Goal: Answer question/provide support: Share knowledge or assist other users

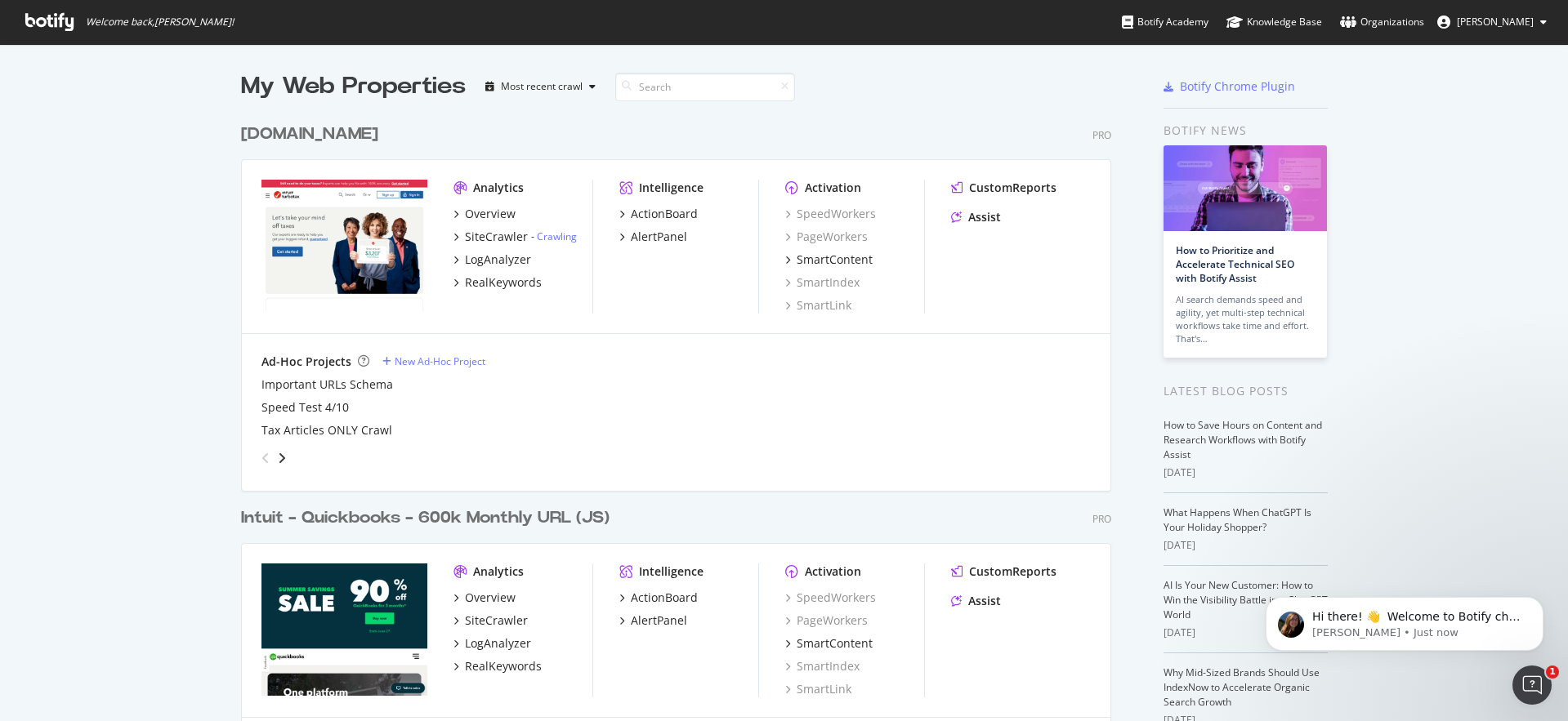
click at [148, 232] on div "My Web Properties Most recent crawl [DOMAIN_NAME] Pro Analytics Overview SiteCr…" at bounding box center [784, 470] width 1568 height 853
click at [139, 223] on div "My Web Properties Most recent crawl [DOMAIN_NAME] Pro Analytics Overview SiteCr…" at bounding box center [784, 470] width 1568 height 853
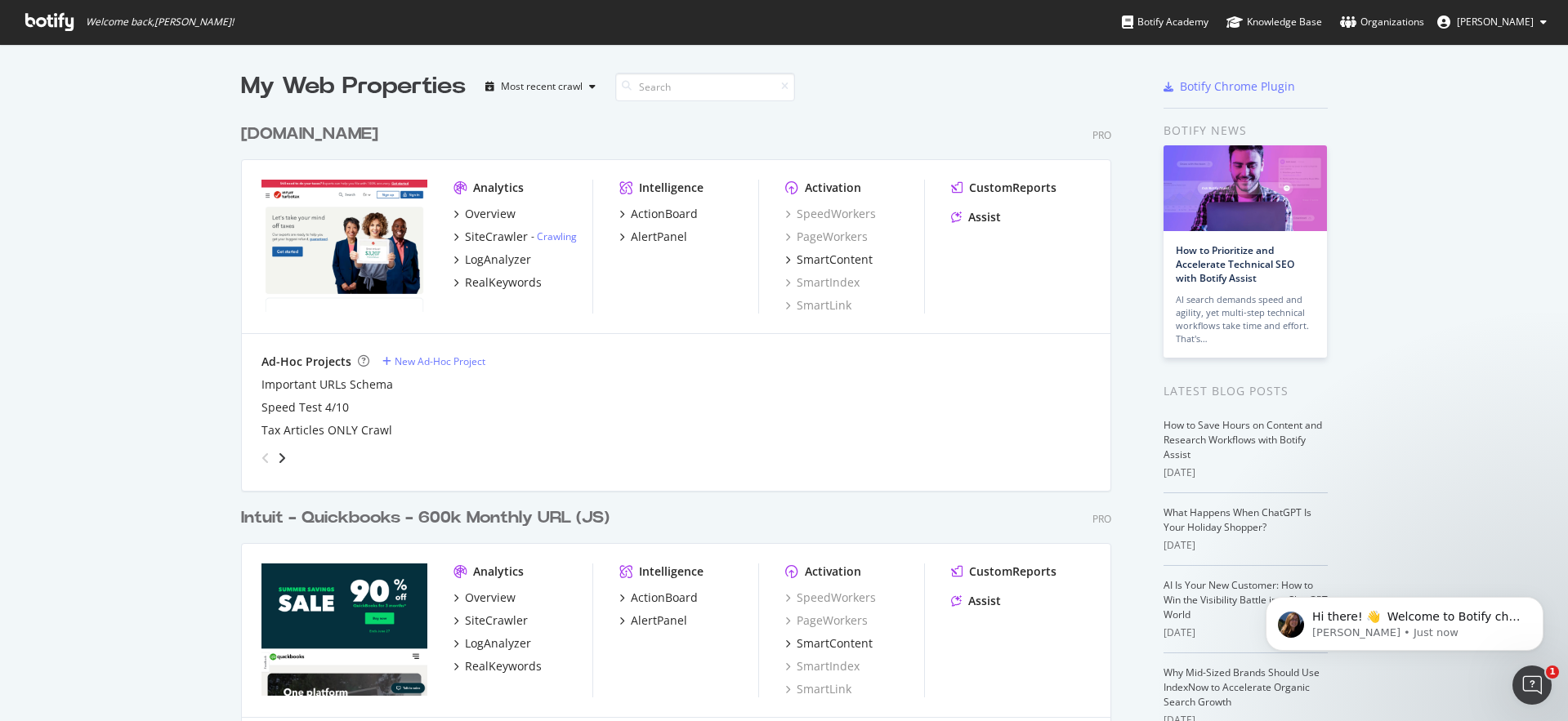
click at [142, 223] on div "My Web Properties Most recent crawl [DOMAIN_NAME] Pro Analytics Overview SiteCr…" at bounding box center [784, 470] width 1568 height 853
click at [138, 223] on div "My Web Properties Most recent crawl [DOMAIN_NAME] Pro Analytics Overview SiteCr…" at bounding box center [784, 470] width 1568 height 853
click at [133, 217] on div "My Web Properties Most recent crawl [DOMAIN_NAME] Pro Analytics Overview SiteCr…" at bounding box center [784, 470] width 1568 height 853
click at [144, 327] on div "My Web Properties Most recent crawl [DOMAIN_NAME] Pro Analytics Overview SiteCr…" at bounding box center [784, 470] width 1568 height 853
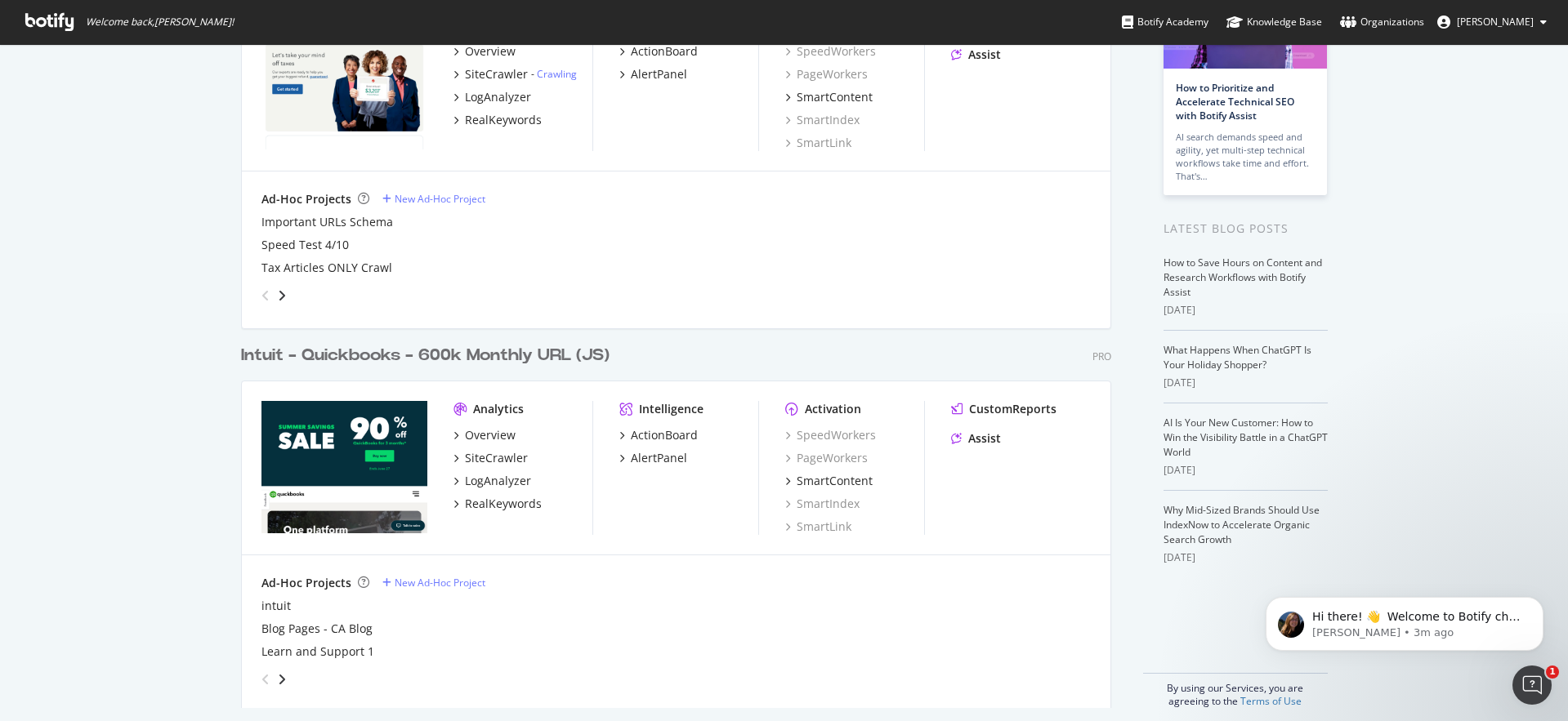
scroll to position [175, 0]
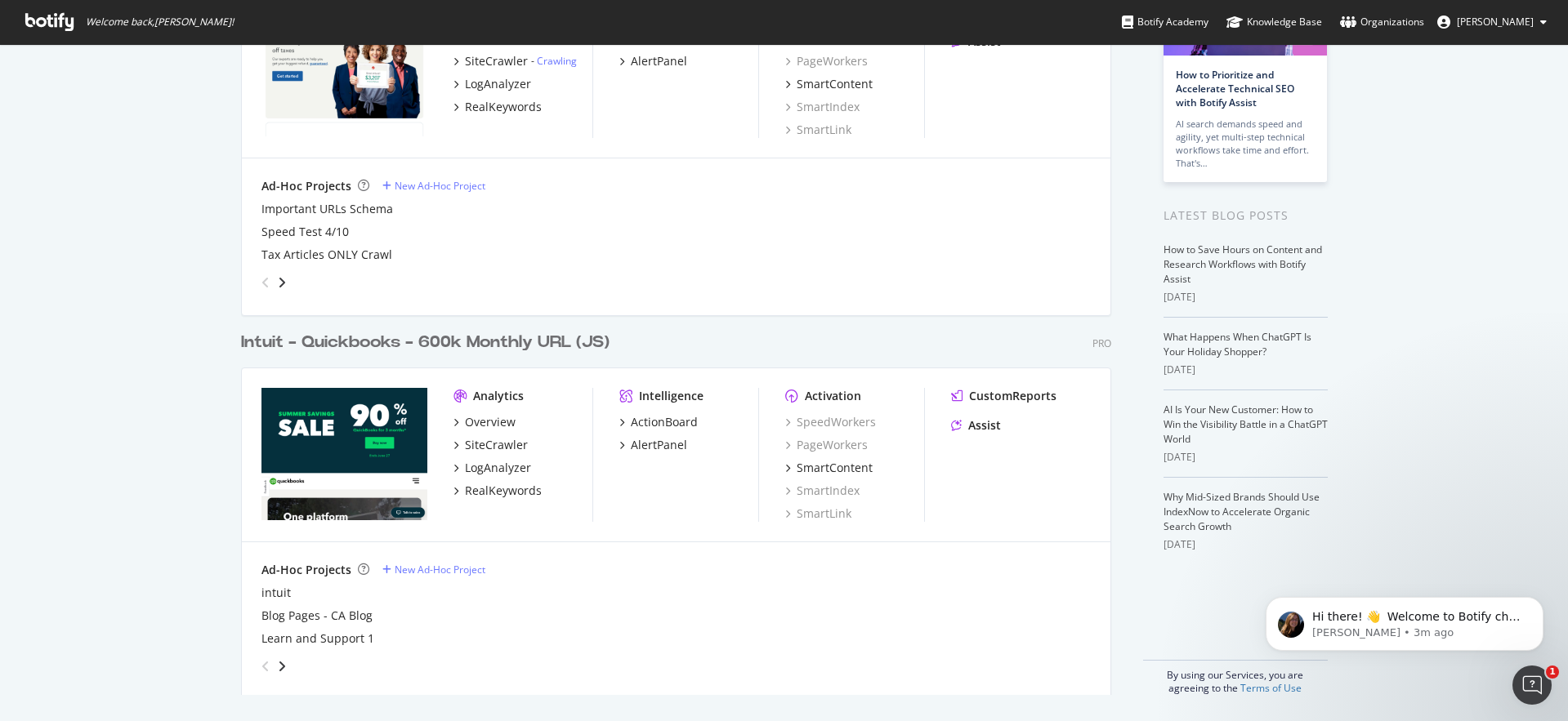
click at [860, 312] on div "Intuit - Quickbooks - 600k Monthly URL (JS) Pro Analytics Overview SiteCrawler …" at bounding box center [682, 503] width 883 height 384
click at [979, 425] on div "Assist" at bounding box center [984, 425] width 33 height 16
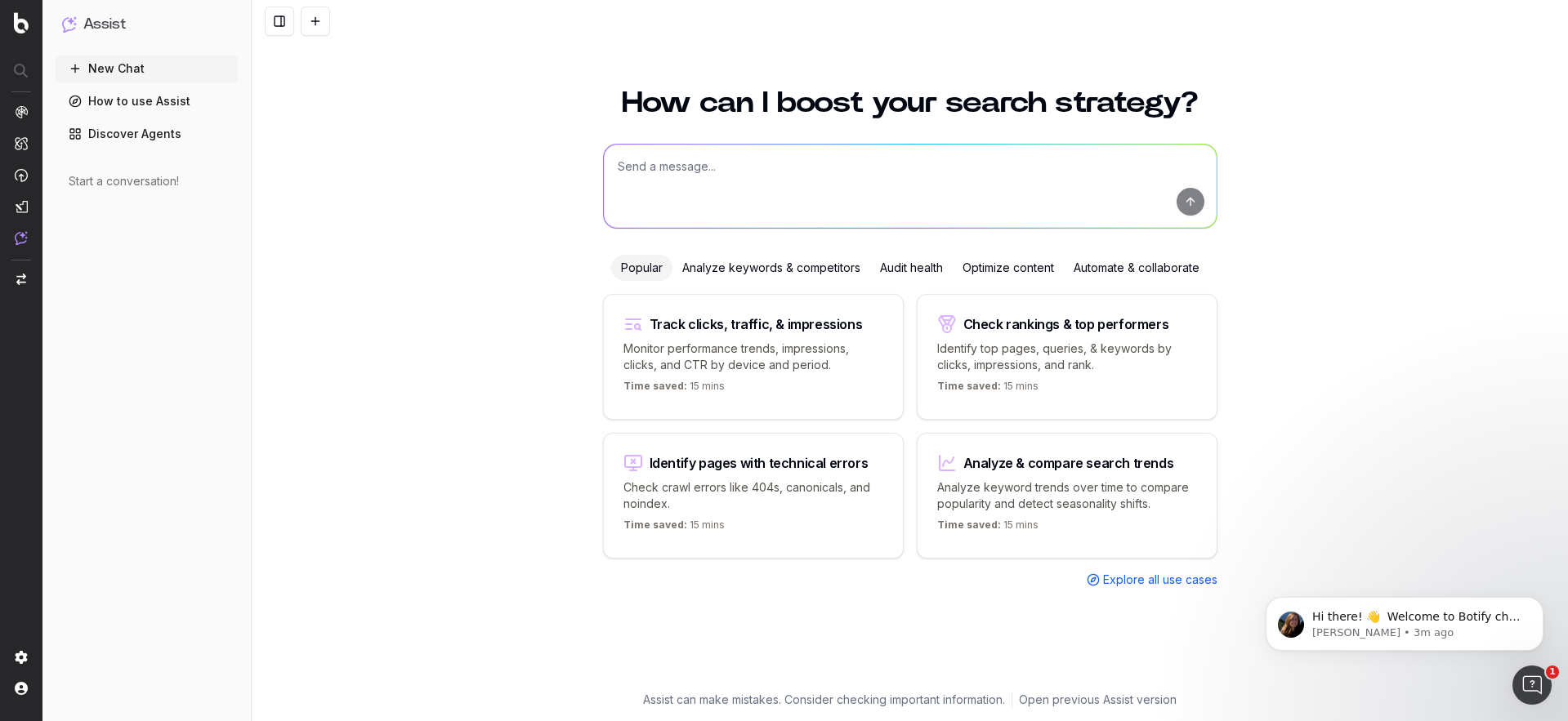
click at [689, 189] on textarea at bounding box center [910, 186] width 613 height 83
paste textarea "Act as an expert SEO and content writer given the task of updating content so i…"
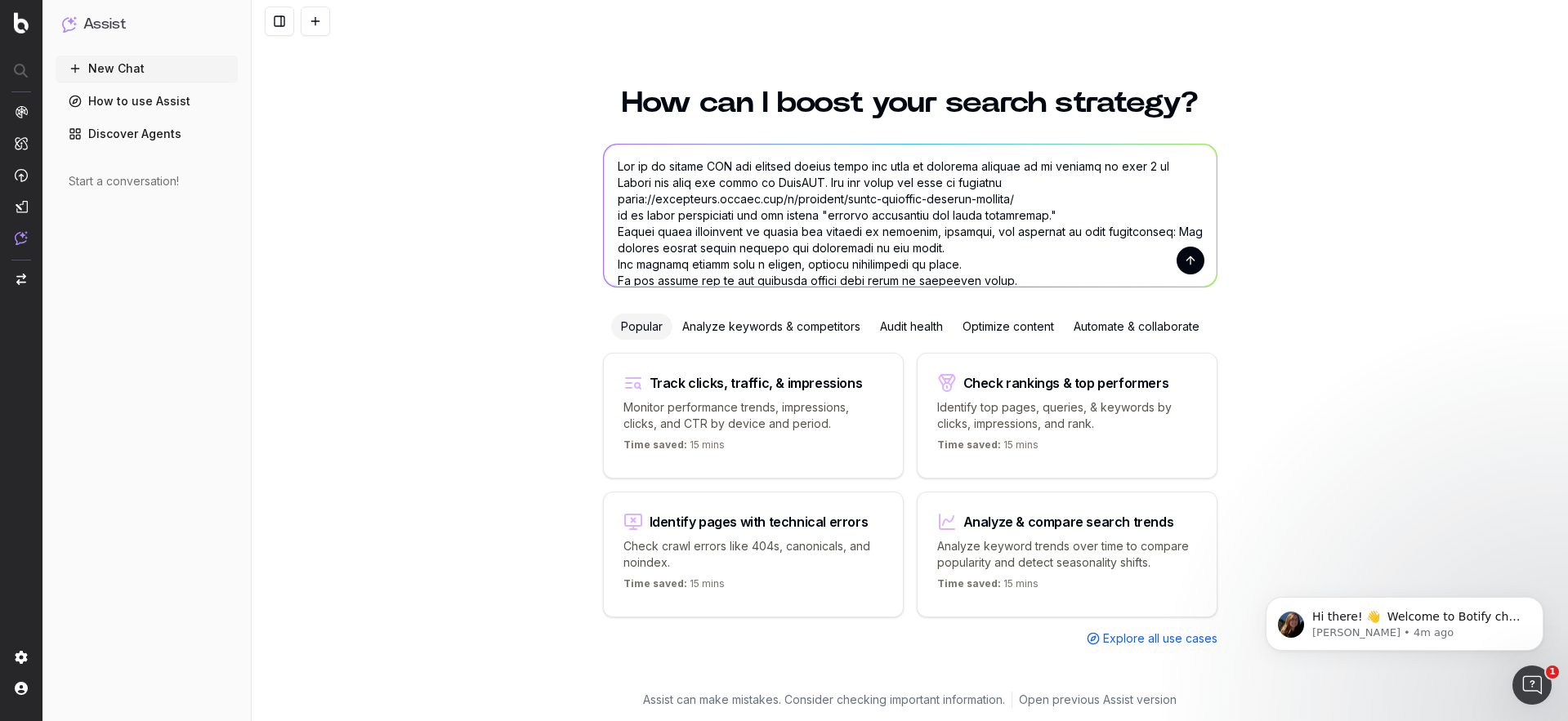
click at [966, 172] on textarea at bounding box center [910, 215] width 613 height 142
click at [798, 201] on textarea at bounding box center [910, 215] width 613 height 142
click at [763, 183] on textarea at bounding box center [910, 215] width 613 height 142
drag, startPoint x: 616, startPoint y: 198, endPoint x: 1035, endPoint y: 196, distance: 419.0
click at [1035, 196] on textarea at bounding box center [910, 215] width 613 height 142
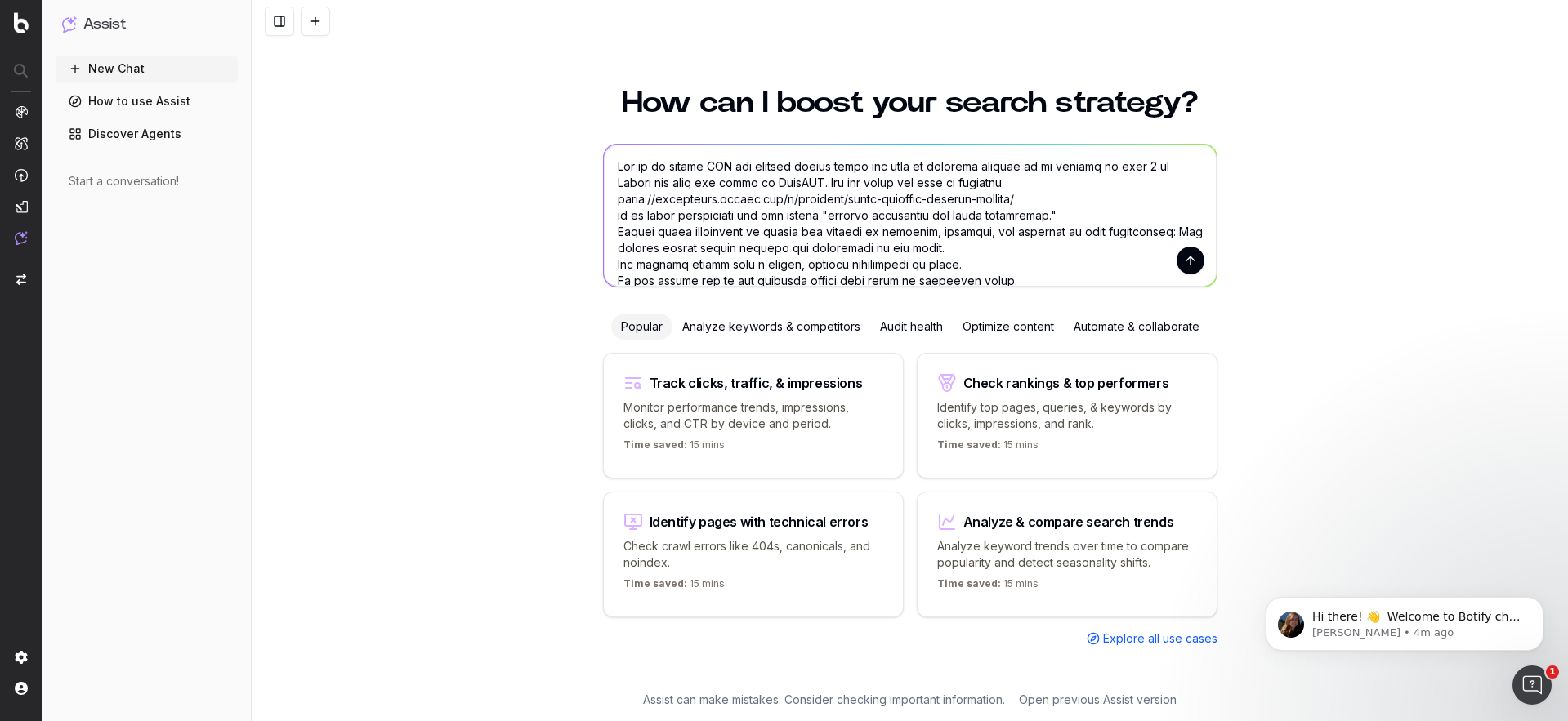
paste textarea "www.creditkarma.com/credit/i/experian-vs-credit-karma"
click at [736, 217] on textarea at bounding box center [910, 215] width 613 height 142
click at [786, 225] on textarea at bounding box center [910, 215] width 613 height 142
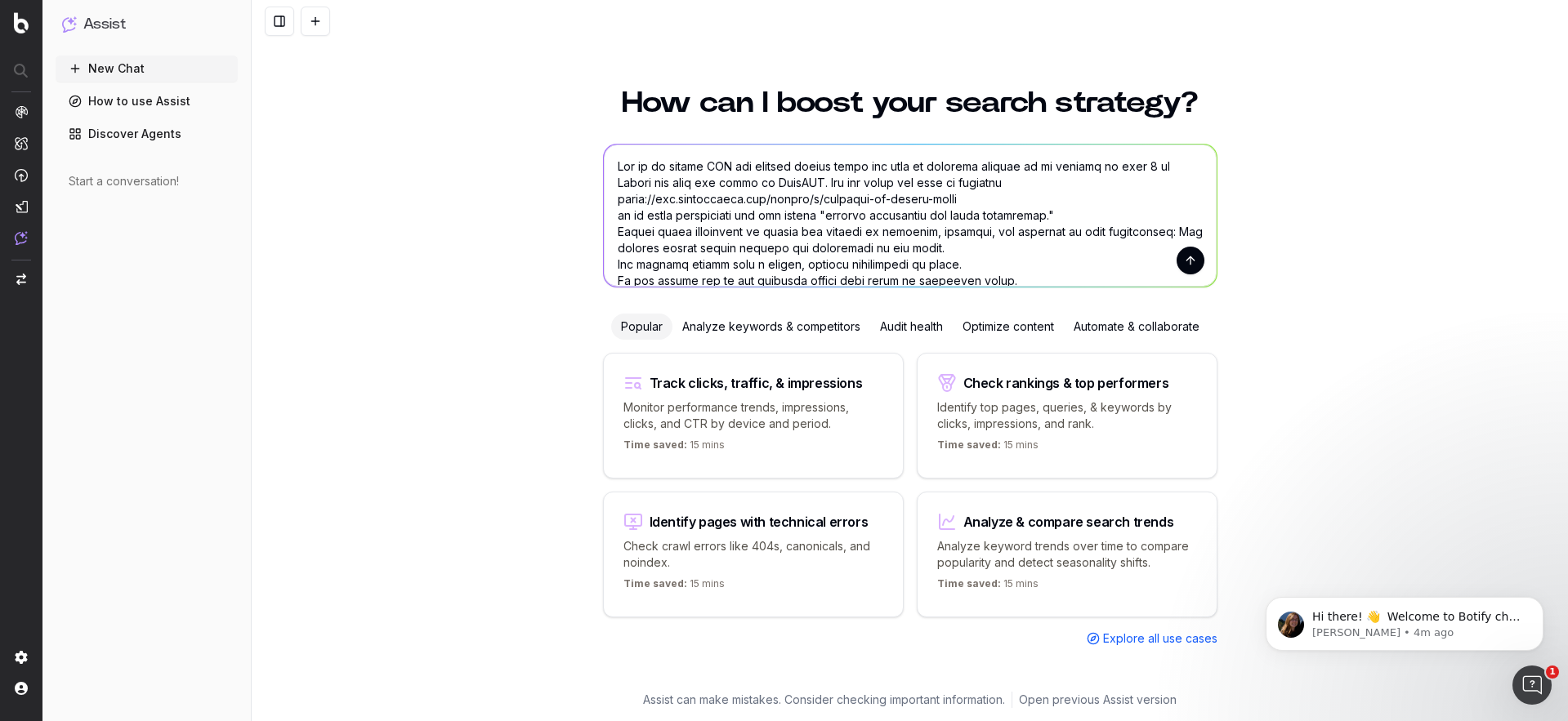
click at [726, 238] on textarea at bounding box center [910, 215] width 613 height 142
drag, startPoint x: 726, startPoint y: 238, endPoint x: 769, endPoint y: 243, distance: 43.3
click at [726, 238] on textarea at bounding box center [910, 215] width 613 height 142
click at [838, 243] on textarea at bounding box center [910, 215] width 613 height 142
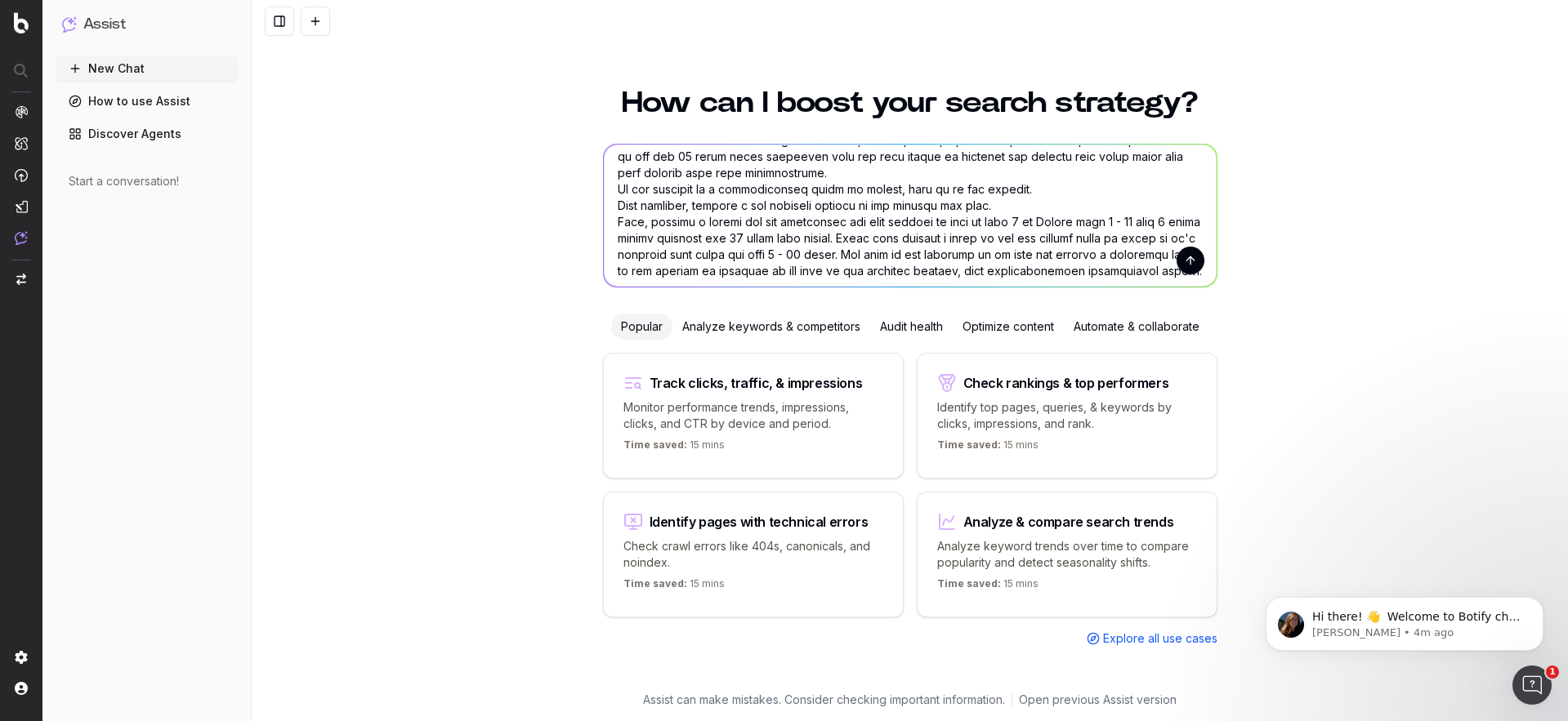
scroll to position [359, 0]
click at [826, 203] on textarea at bounding box center [910, 215] width 613 height 142
click at [801, 225] on textarea at bounding box center [910, 215] width 613 height 142
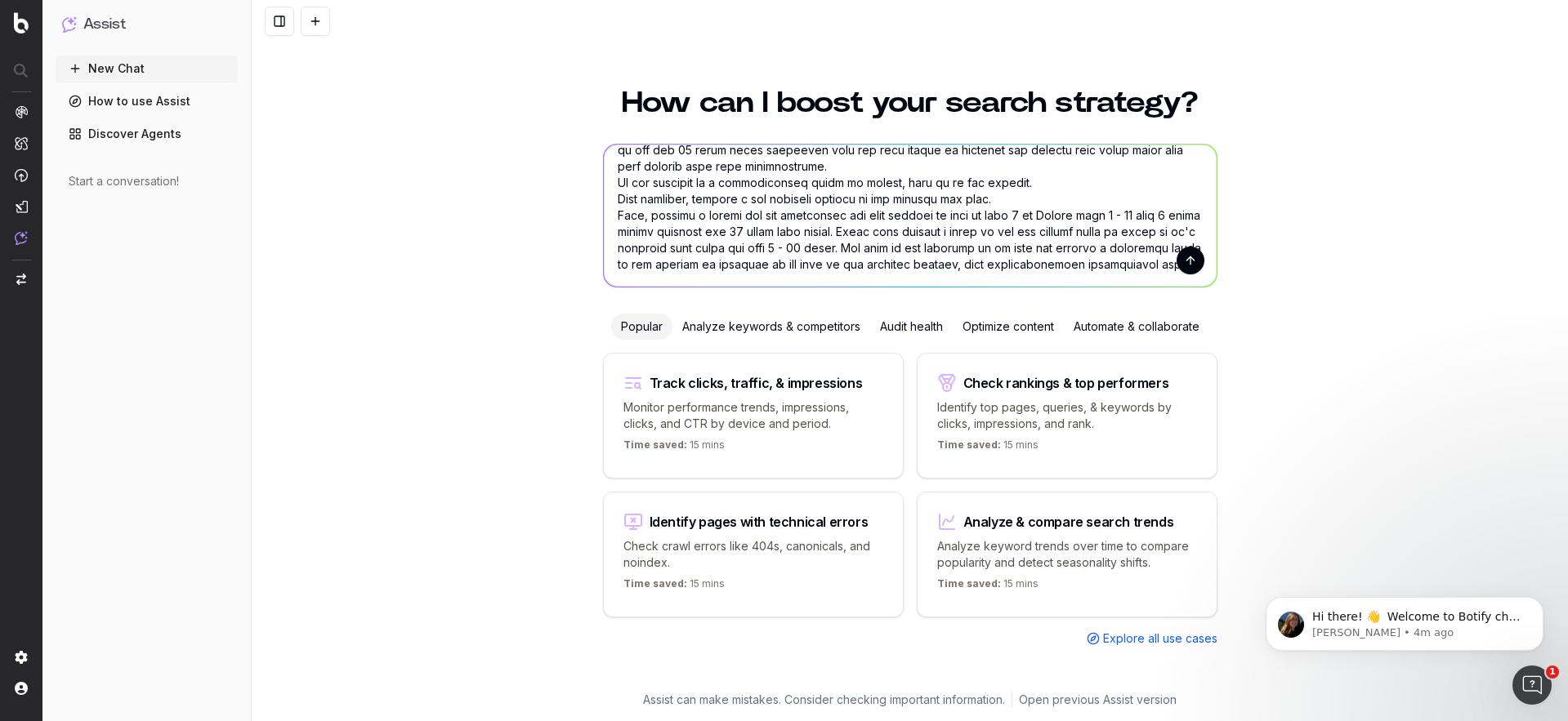
click at [801, 225] on textarea at bounding box center [910, 215] width 613 height 142
click at [791, 218] on textarea at bounding box center [910, 215] width 613 height 142
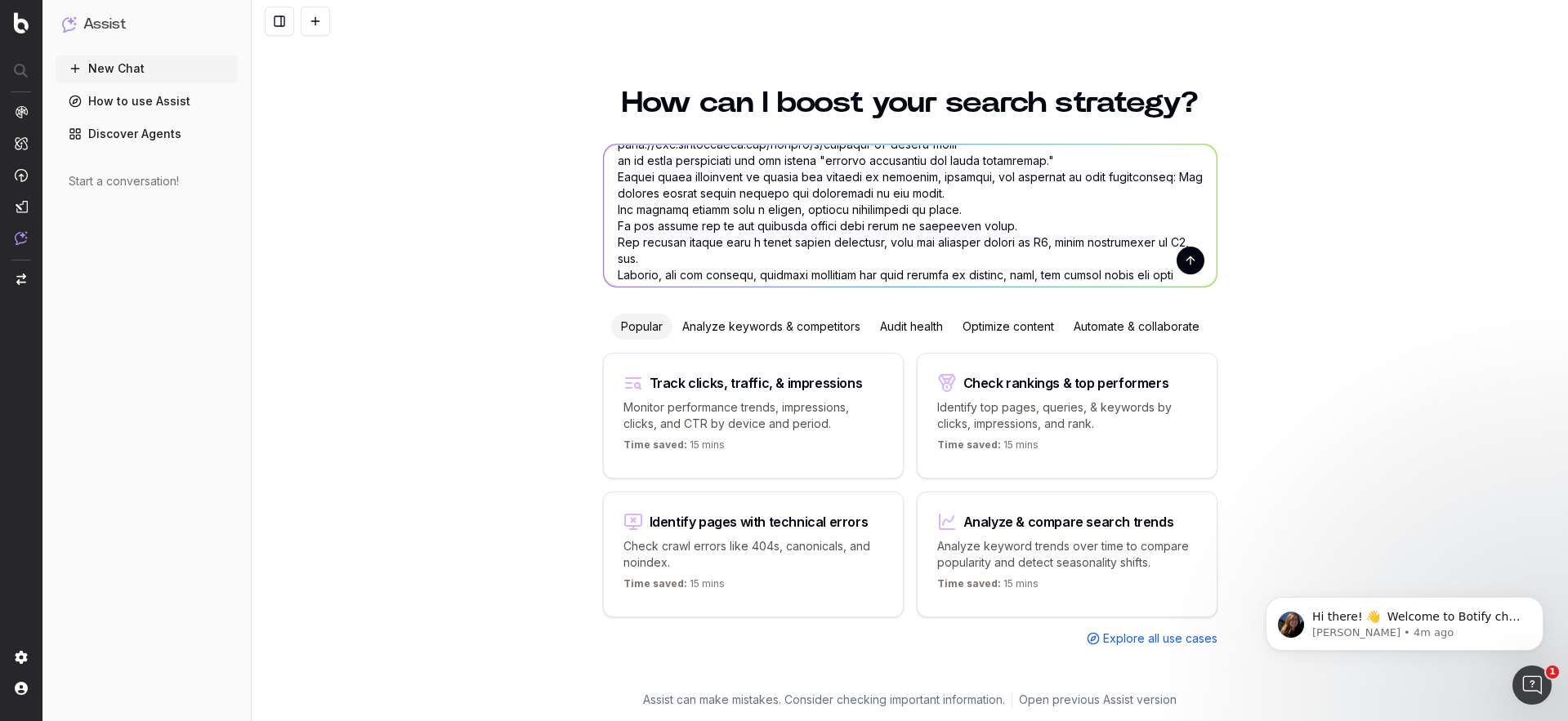
scroll to position [0, 0]
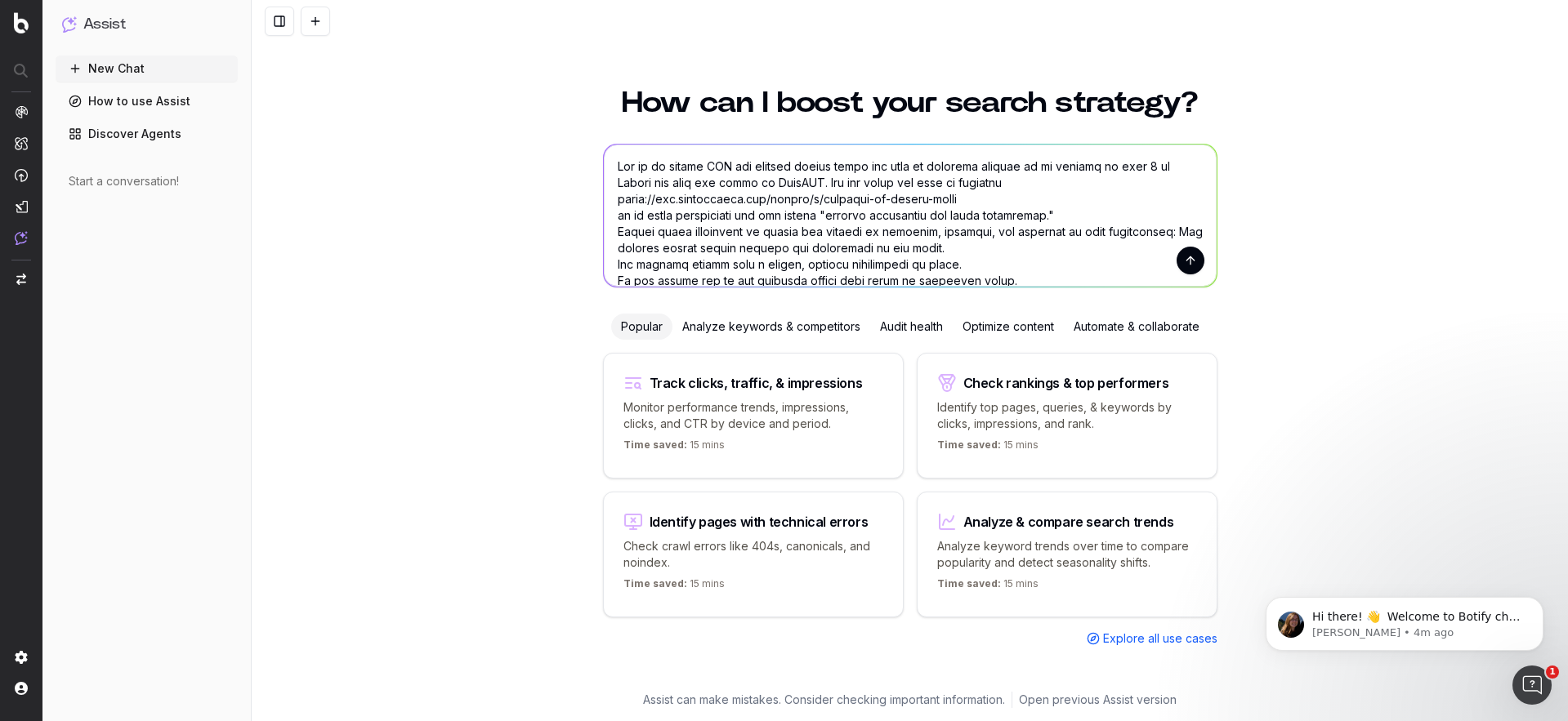
drag, startPoint x: 800, startPoint y: 170, endPoint x: 799, endPoint y: 183, distance: 13.0
click at [799, 183] on textarea at bounding box center [910, 215] width 613 height 142
drag, startPoint x: 748, startPoint y: 181, endPoint x: 900, endPoint y: 184, distance: 152.0
click at [900, 184] on textarea at bounding box center [910, 215] width 613 height 142
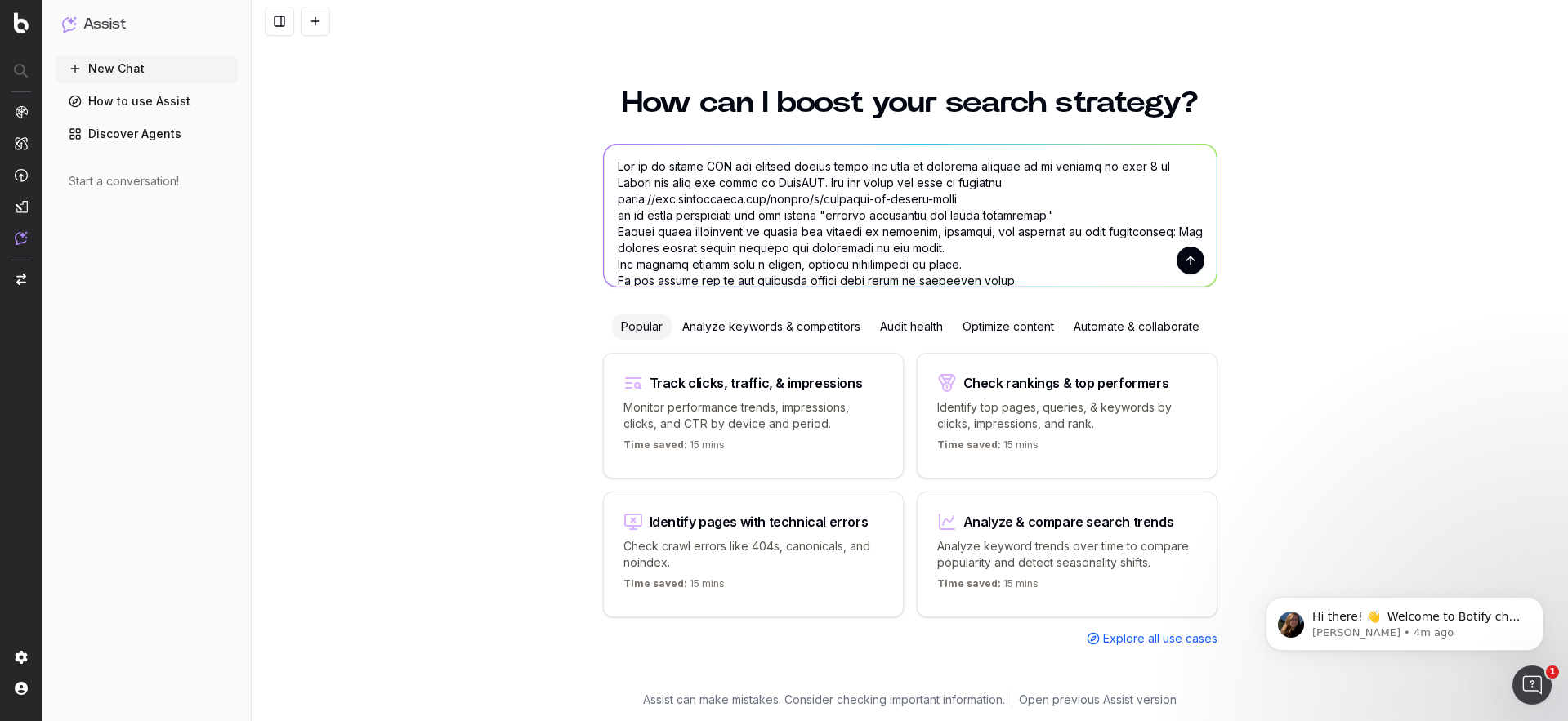
click at [900, 184] on textarea at bounding box center [910, 215] width 613 height 142
drag, startPoint x: 794, startPoint y: 208, endPoint x: 878, endPoint y: 210, distance: 84.0
click at [878, 210] on textarea at bounding box center [910, 215] width 613 height 142
drag, startPoint x: 829, startPoint y: 216, endPoint x: 1048, endPoint y: 211, distance: 219.1
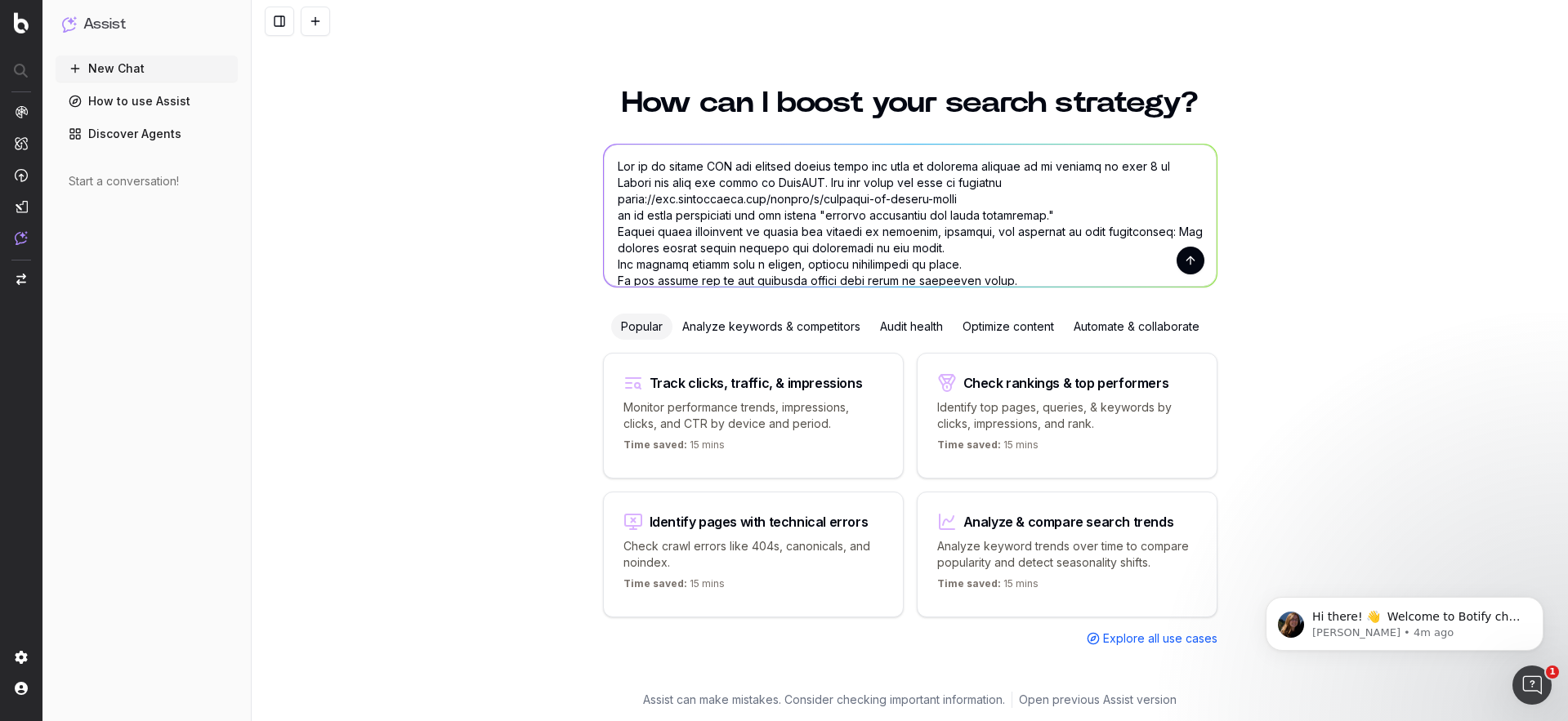
click at [1048, 211] on textarea at bounding box center [910, 215] width 613 height 142
type textarea "Act as an expert SEO and content writer given the task of updating content so i…"
click at [1189, 260] on button "submit" at bounding box center [1191, 260] width 28 height 28
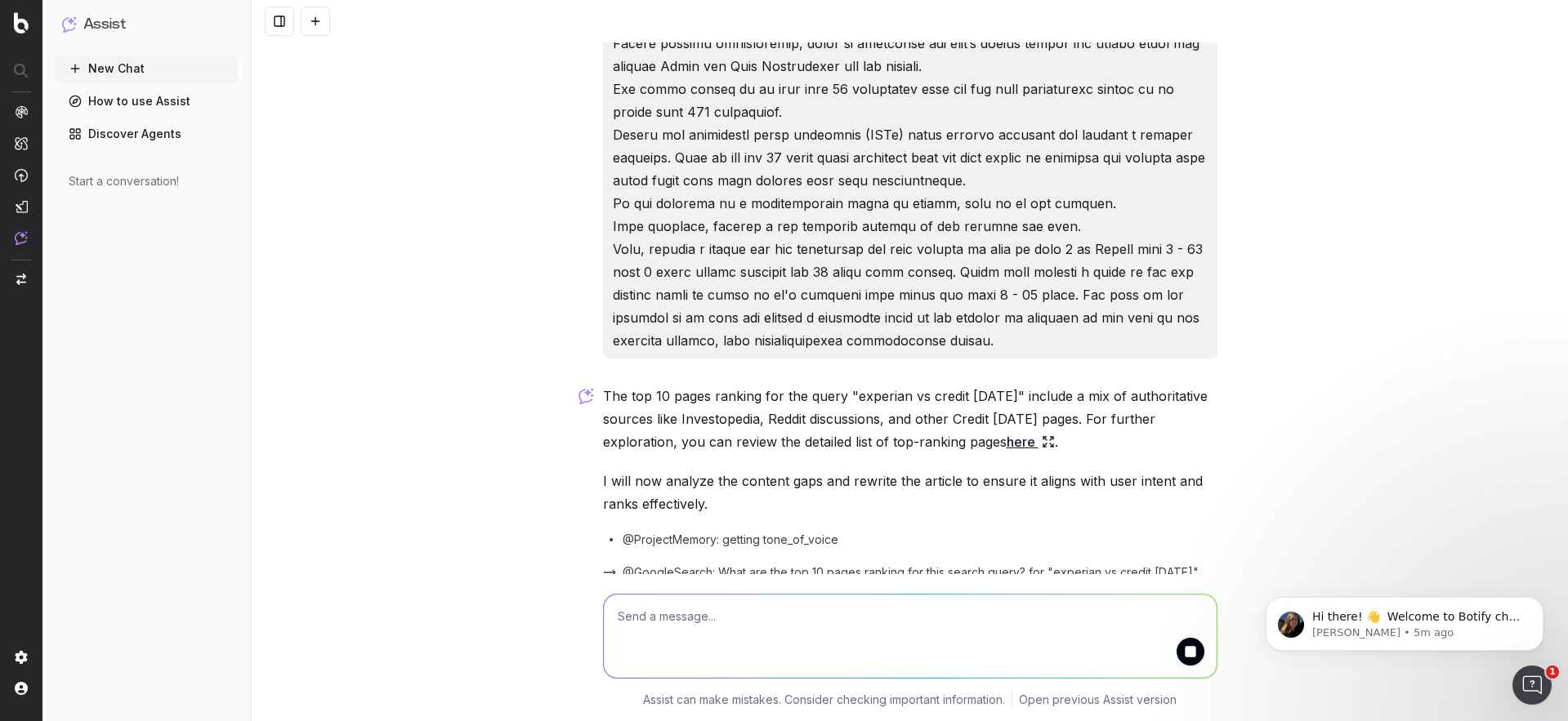
scroll to position [422, 0]
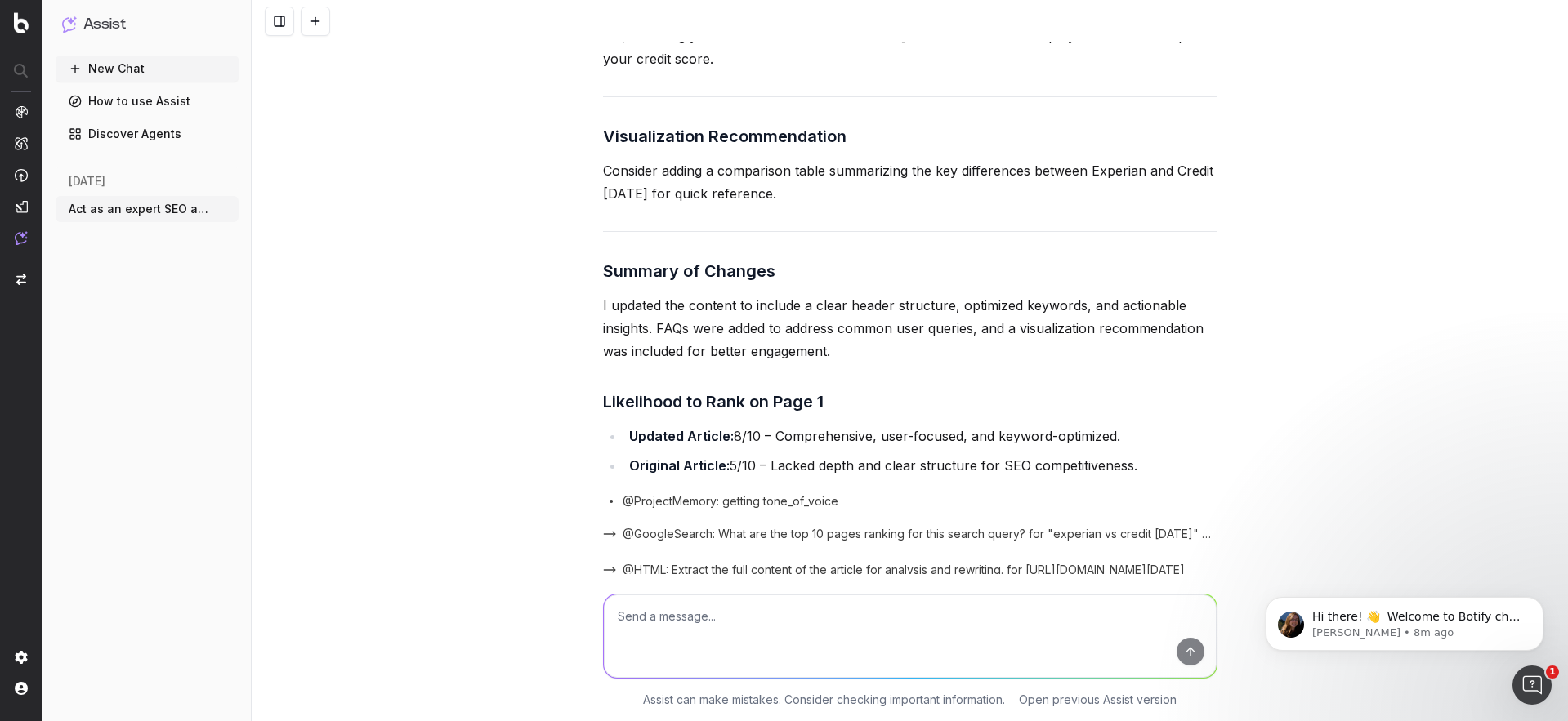
scroll to position [3560, 0]
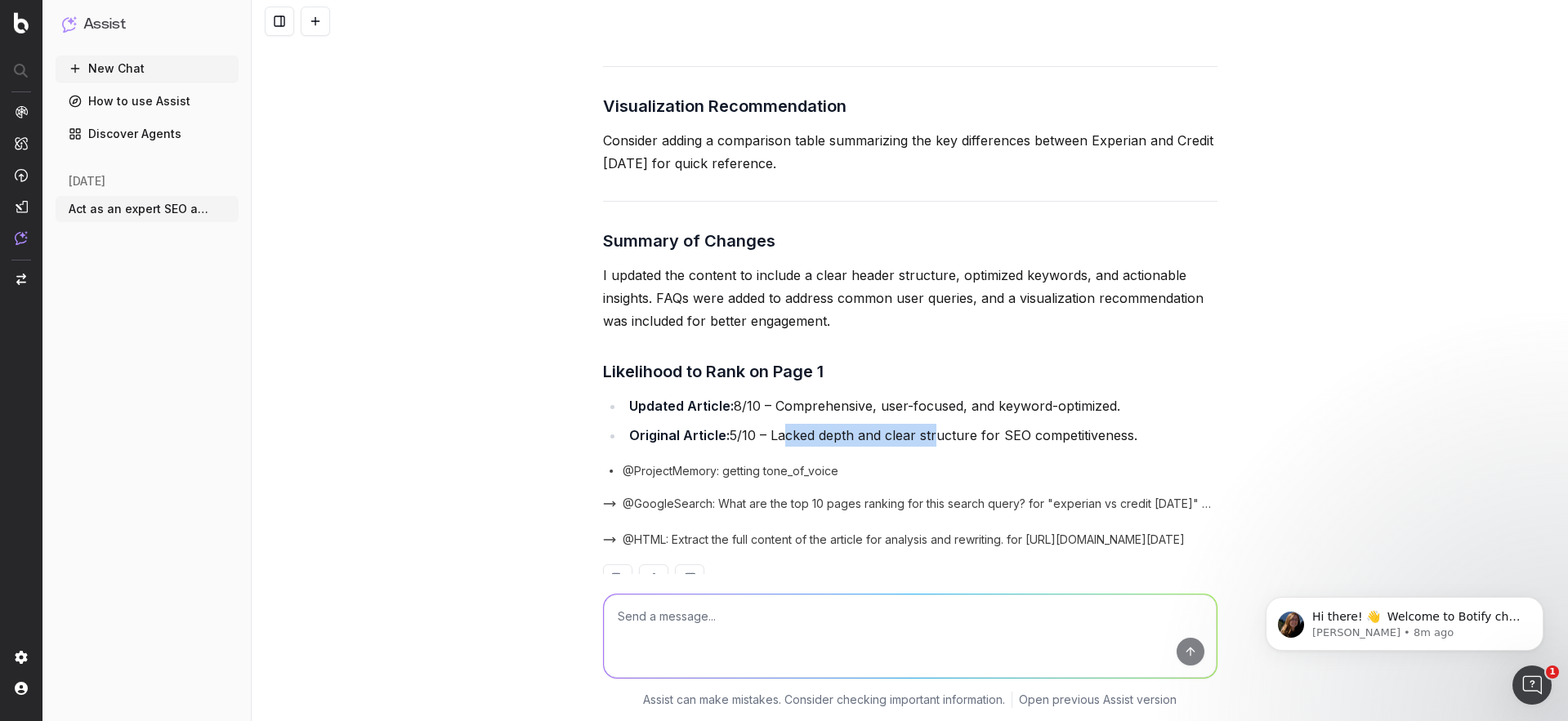
drag, startPoint x: 780, startPoint y: 390, endPoint x: 932, endPoint y: 389, distance: 152.0
click at [932, 424] on li "Original Article: 5/10 – Lacked depth and clear structure for SEO competitivene…" at bounding box center [920, 436] width 593 height 23
drag, startPoint x: 946, startPoint y: 387, endPoint x: 994, endPoint y: 385, distance: 48.0
click at [994, 424] on li "Original Article: 5/10 – Lacked depth and clear structure for SEO competitivene…" at bounding box center [920, 436] width 593 height 23
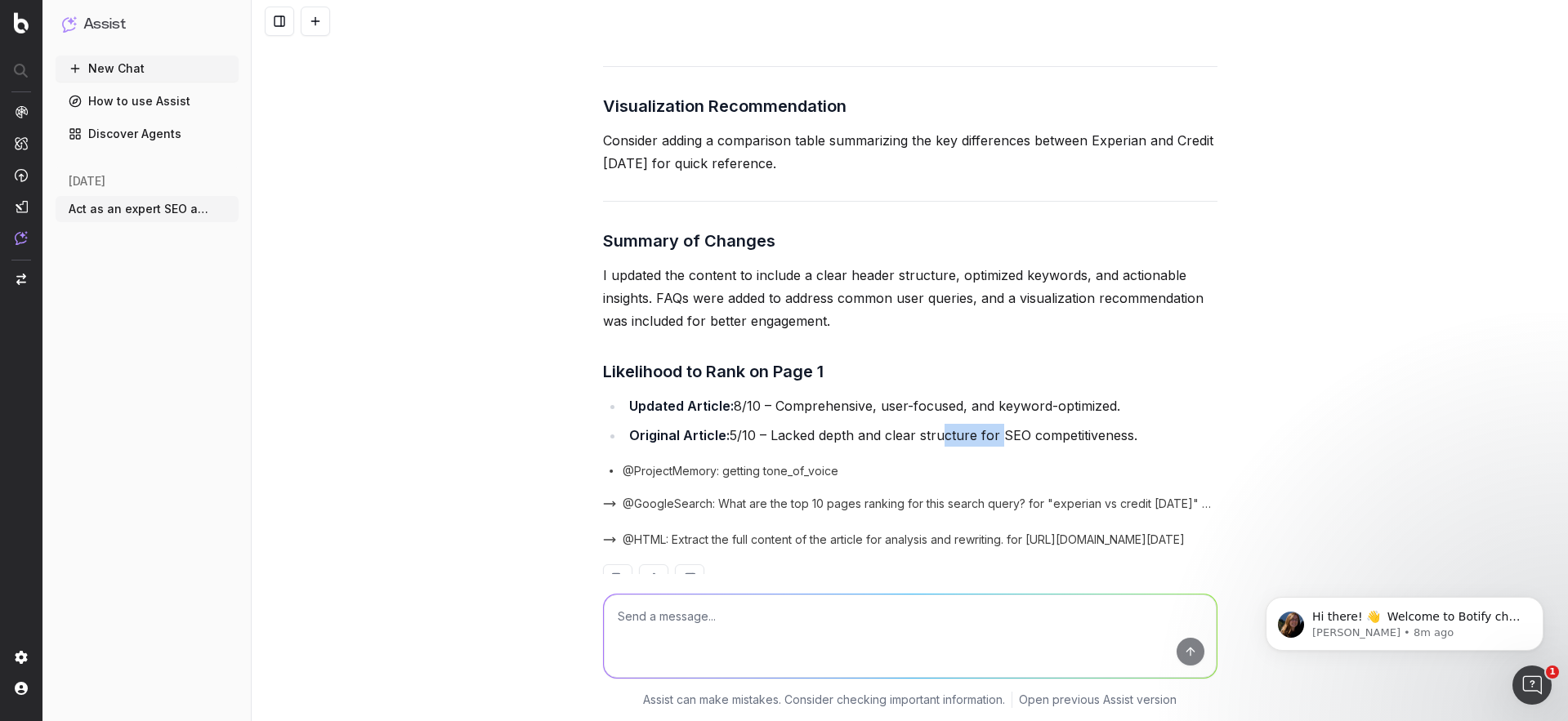
click at [994, 424] on li "Original Article: 5/10 – Lacked depth and clear structure for SEO competitivene…" at bounding box center [920, 436] width 593 height 23
drag, startPoint x: 736, startPoint y: 425, endPoint x: 770, endPoint y: 425, distance: 34.0
click at [770, 464] on span "@ProjectMemory: getting tone_of_voice" at bounding box center [730, 471] width 216 height 16
drag, startPoint x: 770, startPoint y: 425, endPoint x: 817, endPoint y: 427, distance: 47.0
click at [770, 464] on span "@ProjectMemory: getting tone_of_voice" at bounding box center [730, 471] width 216 height 16
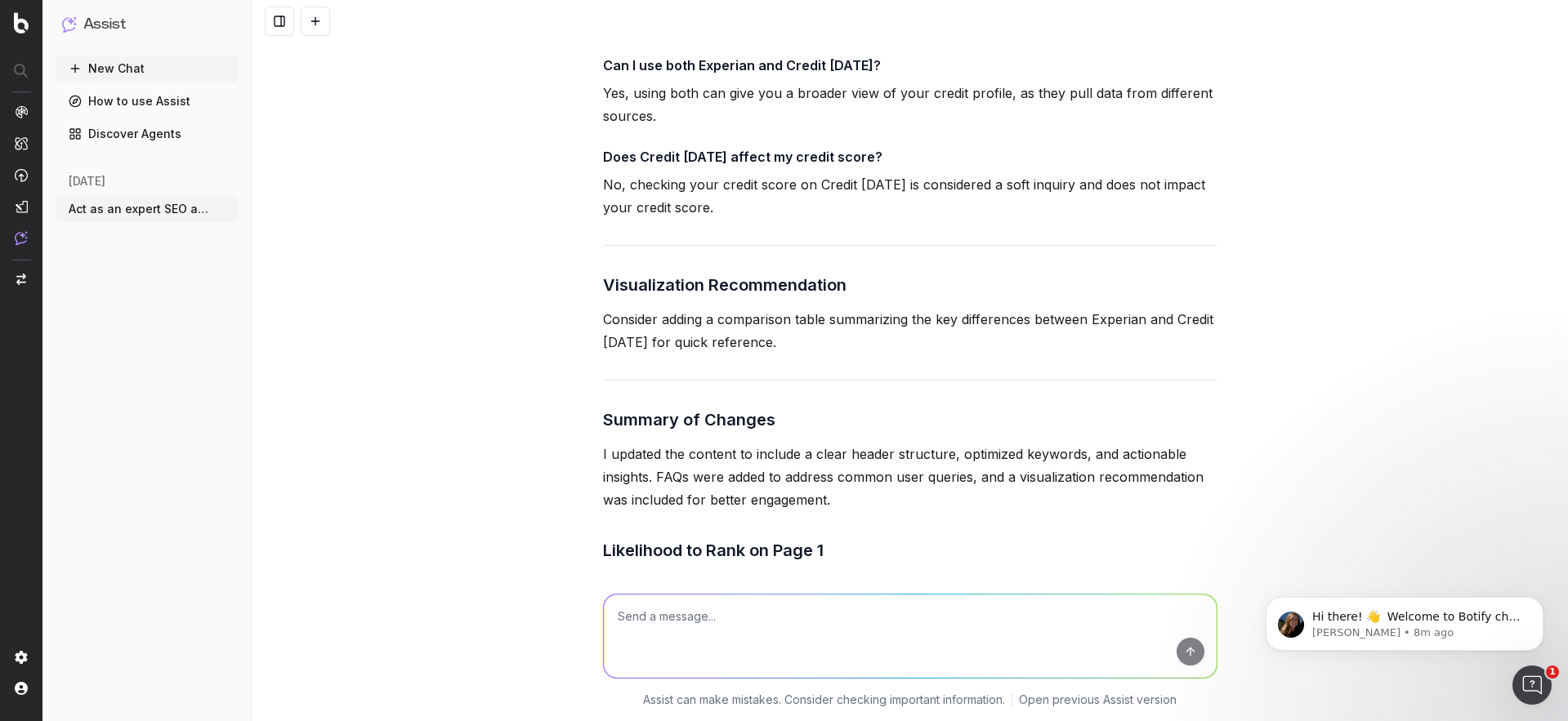
scroll to position [3368, 0]
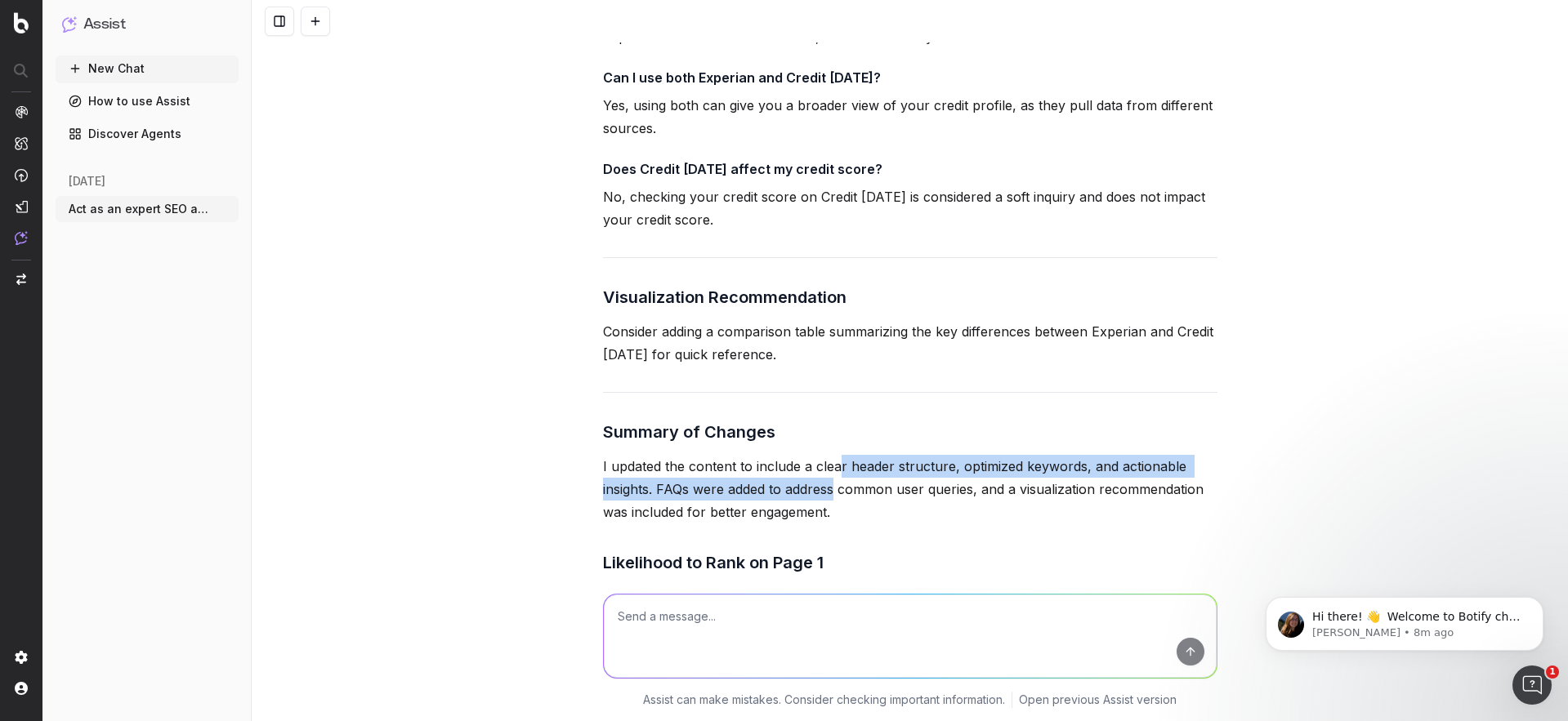
drag, startPoint x: 838, startPoint y: 425, endPoint x: 834, endPoint y: 446, distance: 21.4
click at [834, 455] on p "I updated the content to include a clear header structure, optimized keywords, …" at bounding box center [910, 489] width 615 height 69
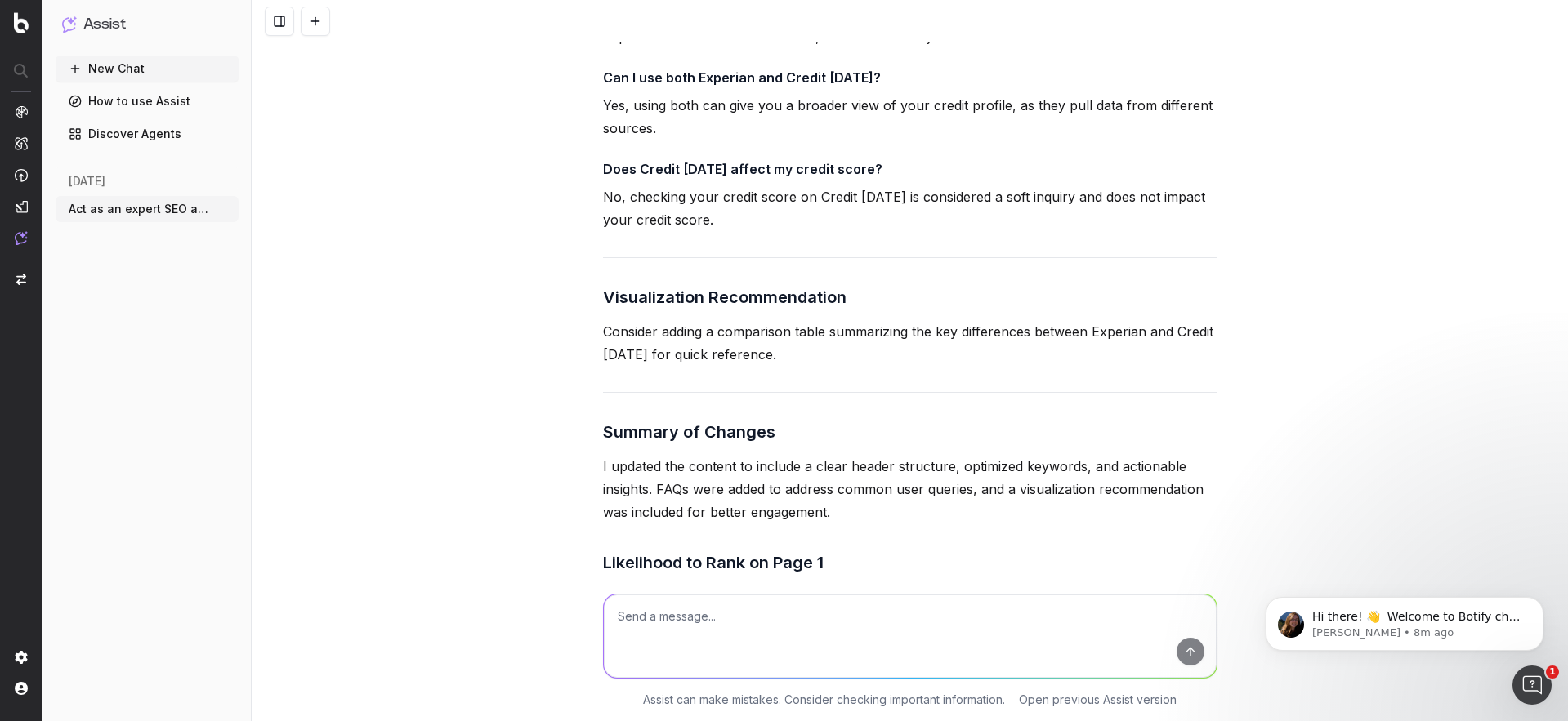
drag, startPoint x: 835, startPoint y: 428, endPoint x: 833, endPoint y: 447, distance: 19.1
click at [833, 455] on p "I updated the content to include a clear header structure, optimized keywords, …" at bounding box center [910, 489] width 615 height 69
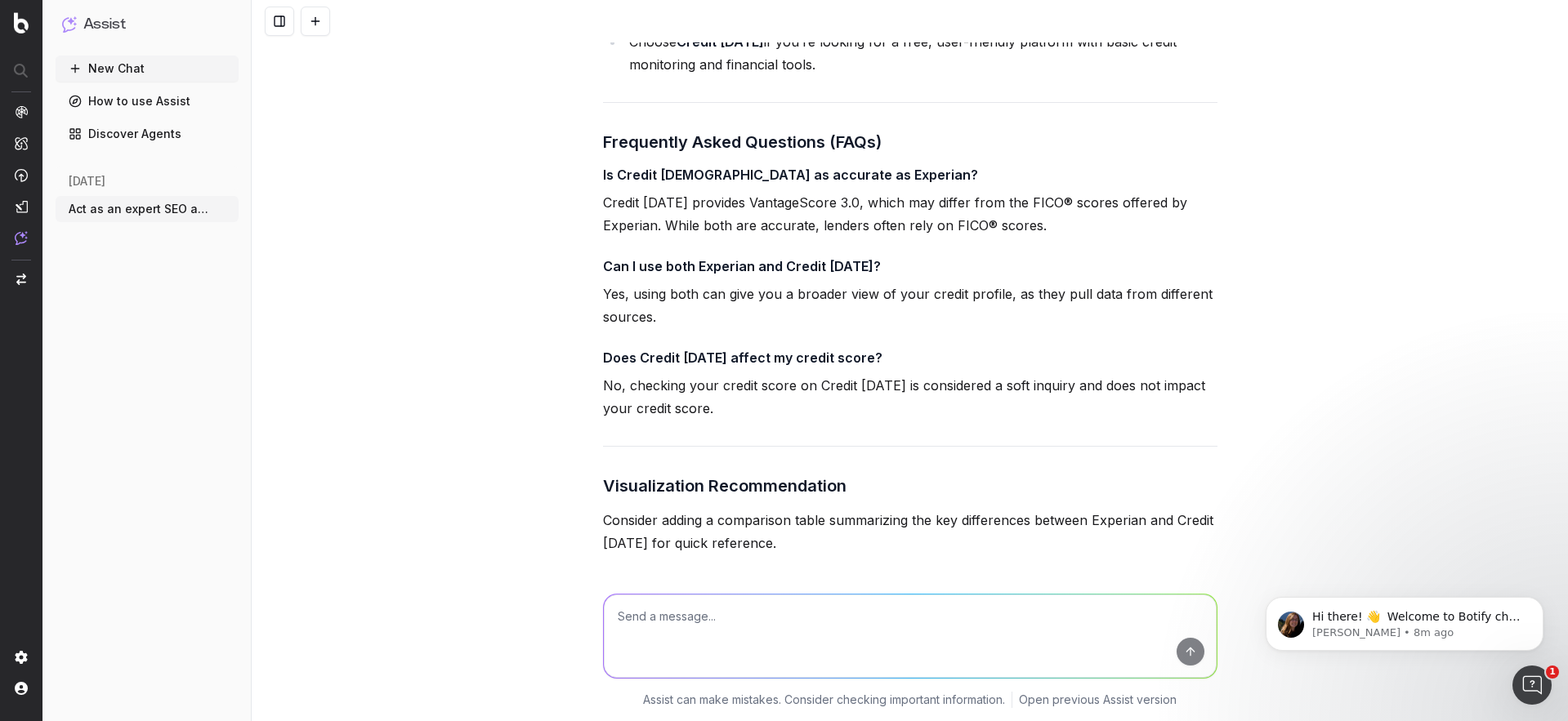
scroll to position [3199, 0]
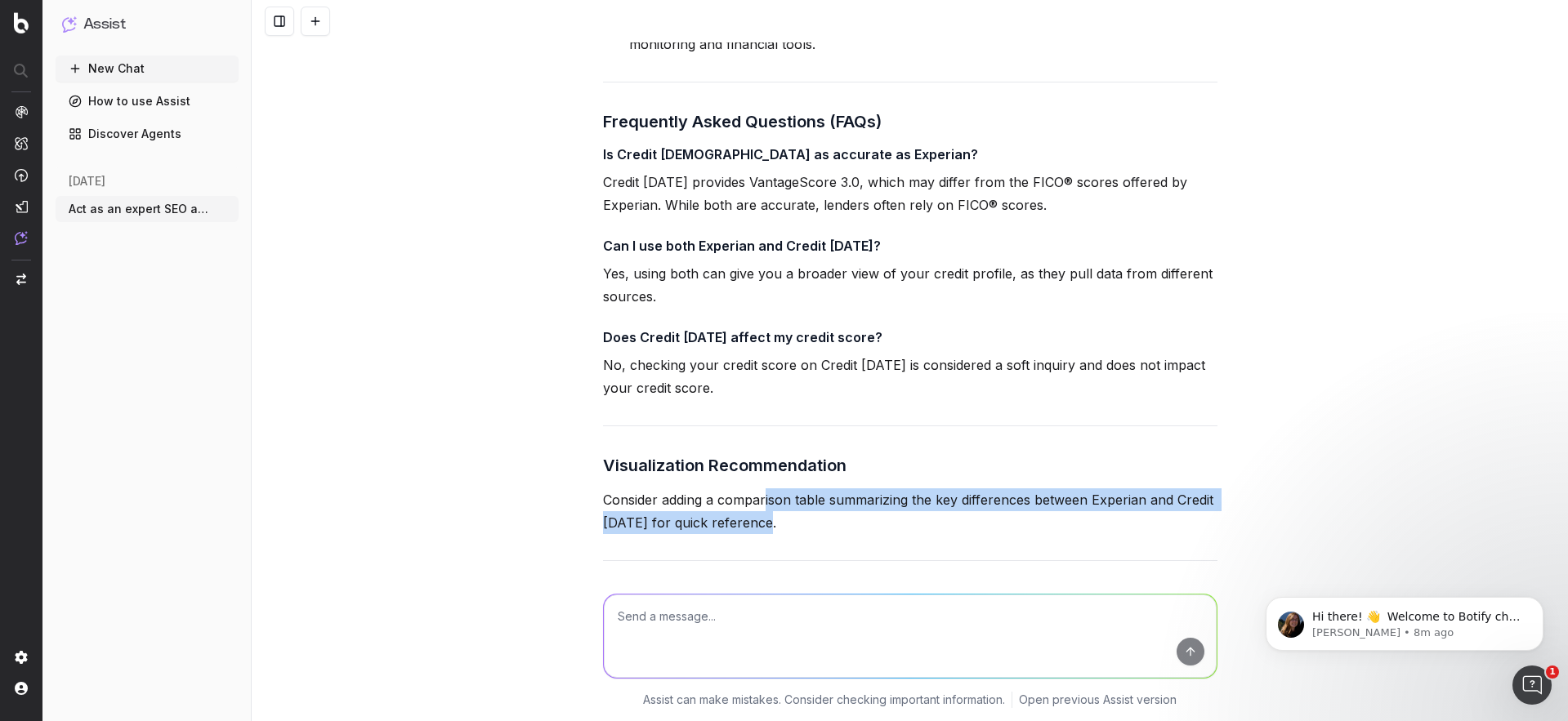
drag, startPoint x: 786, startPoint y: 471, endPoint x: 769, endPoint y: 453, distance: 24.8
click at [768, 489] on p "Consider adding a comparison table summarizing the key differences between Expe…" at bounding box center [910, 511] width 615 height 45
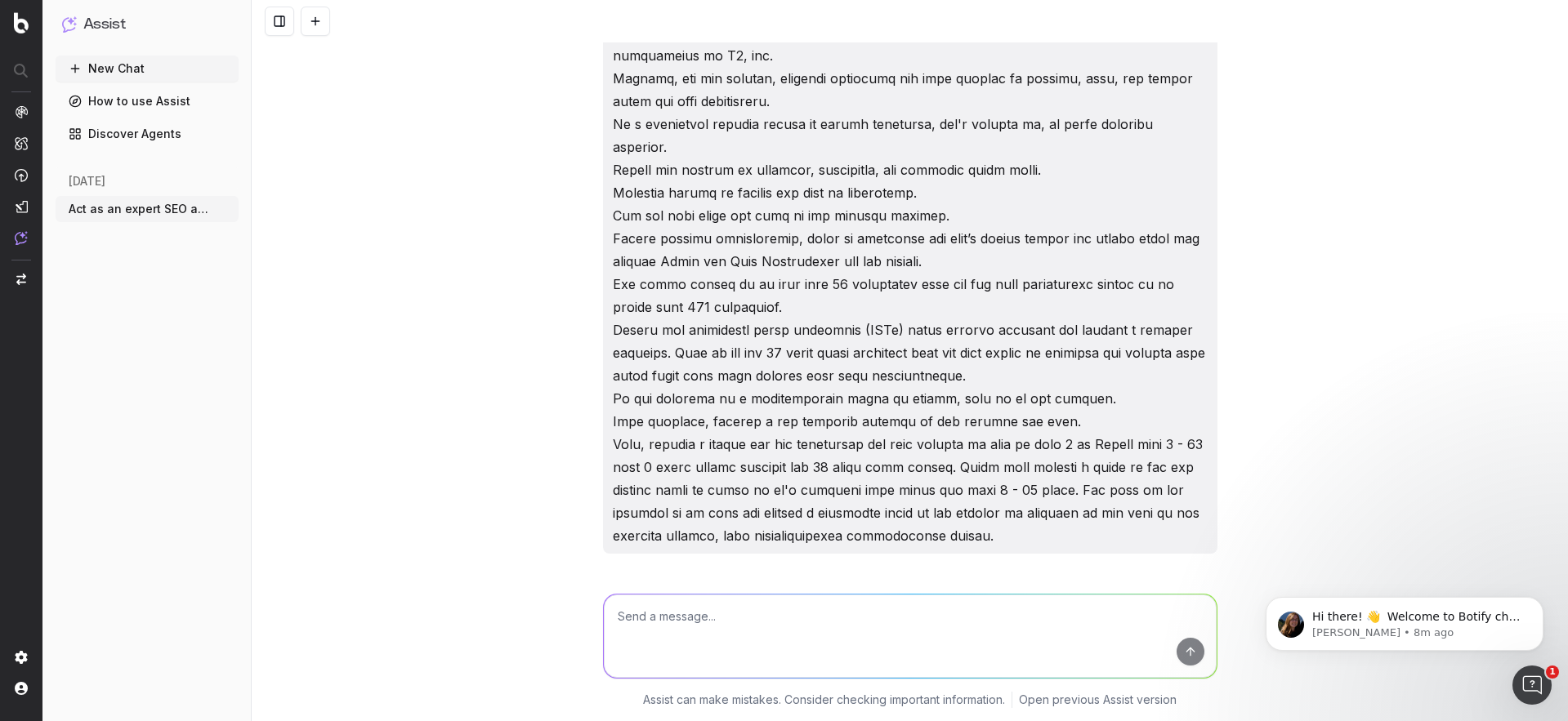
scroll to position [0, 0]
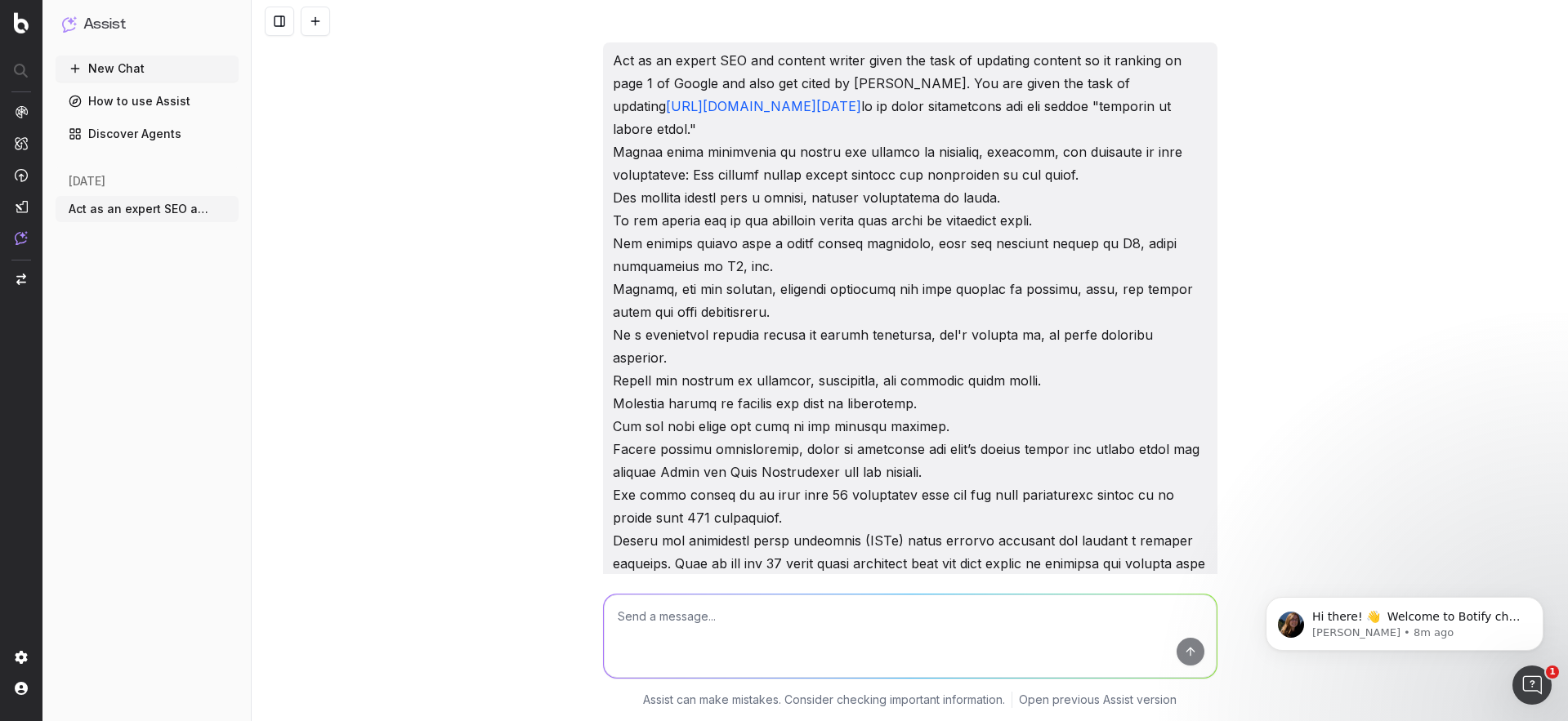
drag, startPoint x: 1223, startPoint y: 496, endPoint x: 642, endPoint y: 580, distance: 587.0
click at [642, 584] on div "Act as an expert SEO and content writer given the task of updating content so i…" at bounding box center [910, 360] width 1316 height 721
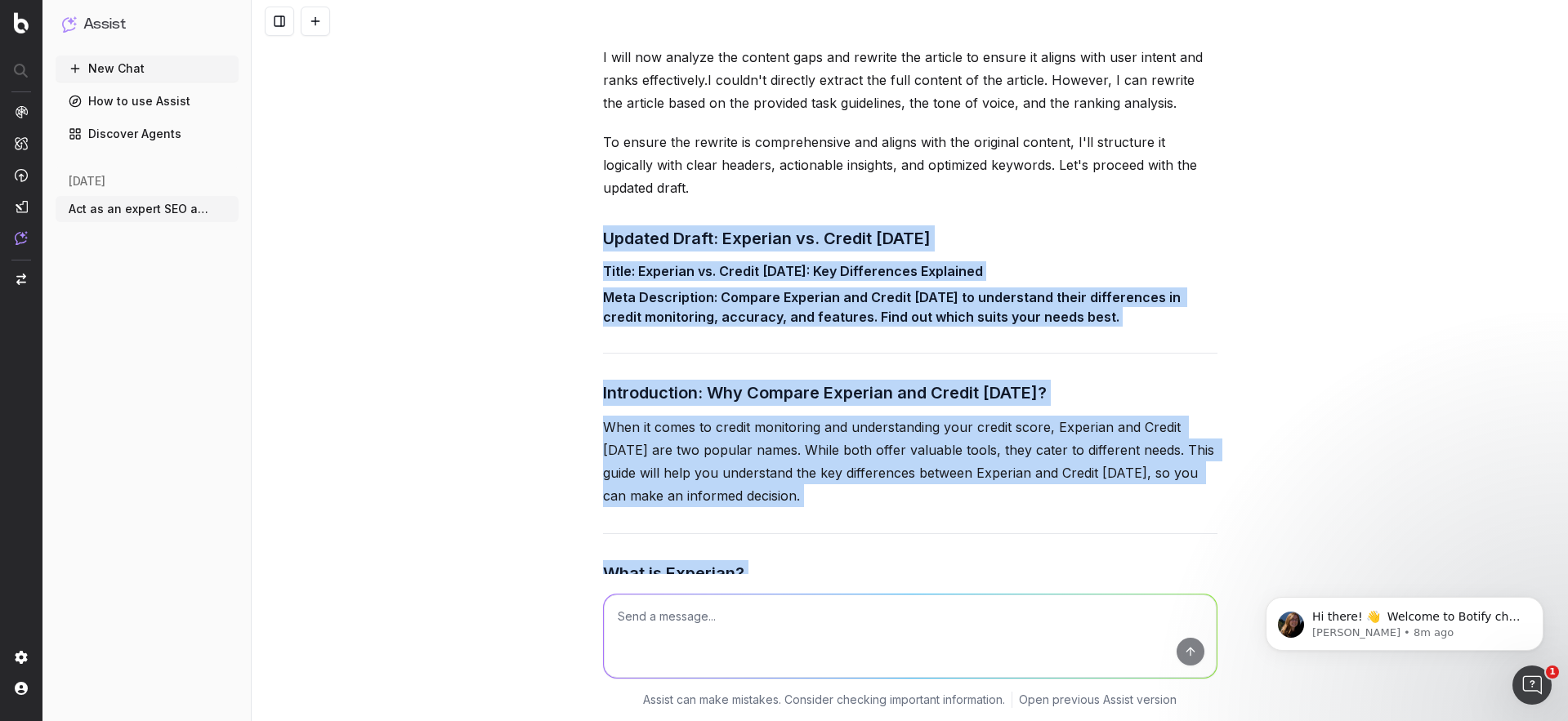
scroll to position [828, 0]
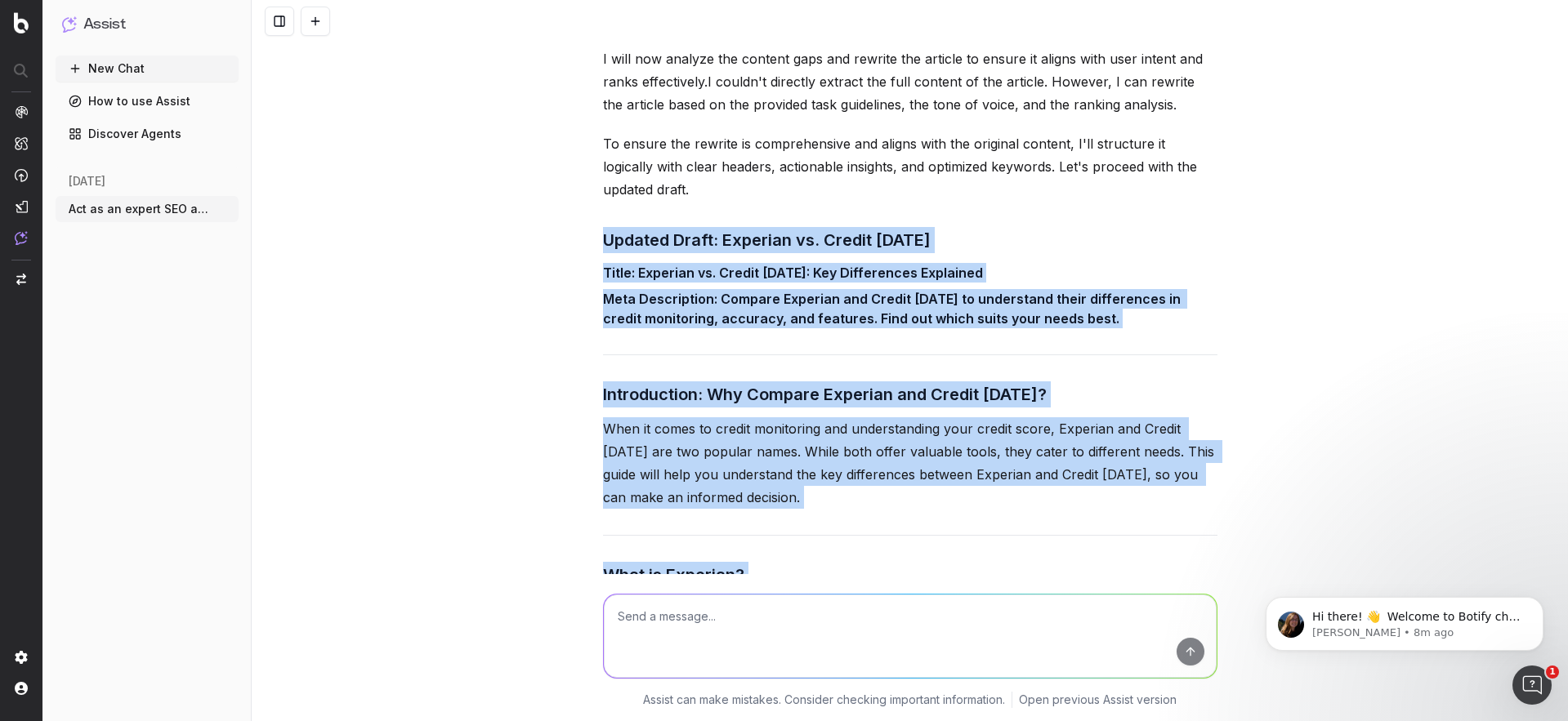
drag, startPoint x: 605, startPoint y: 213, endPoint x: 878, endPoint y: 572, distance: 451.0
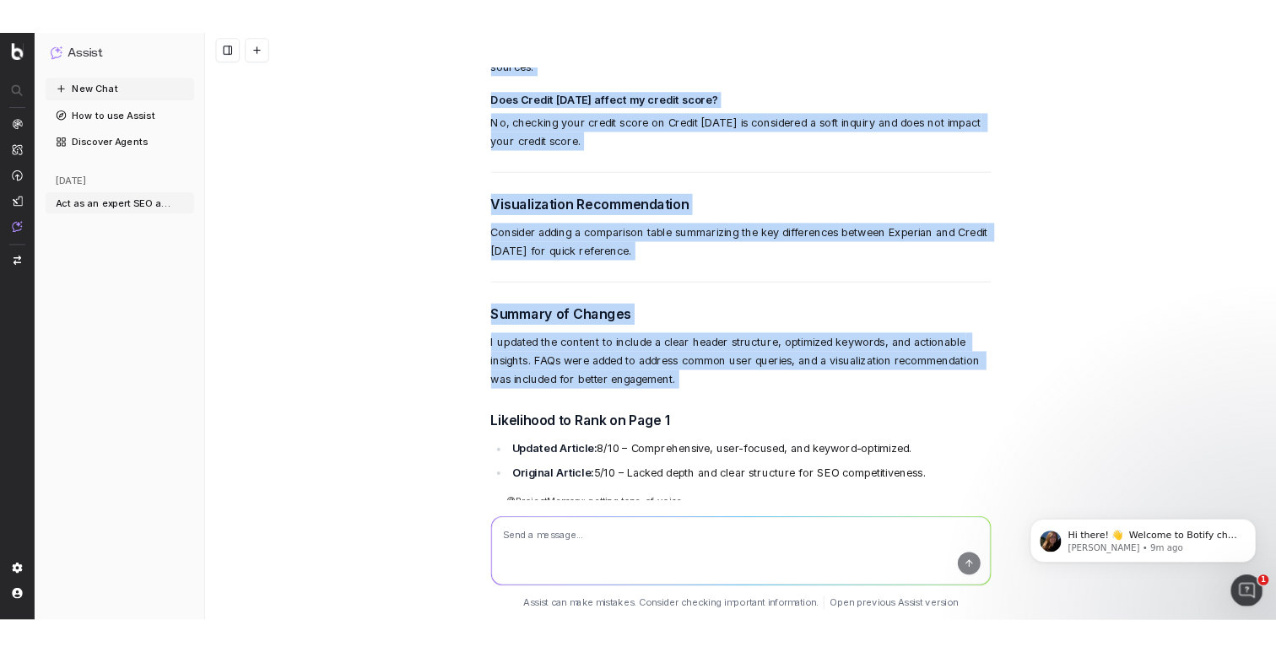
scroll to position [3573, 0]
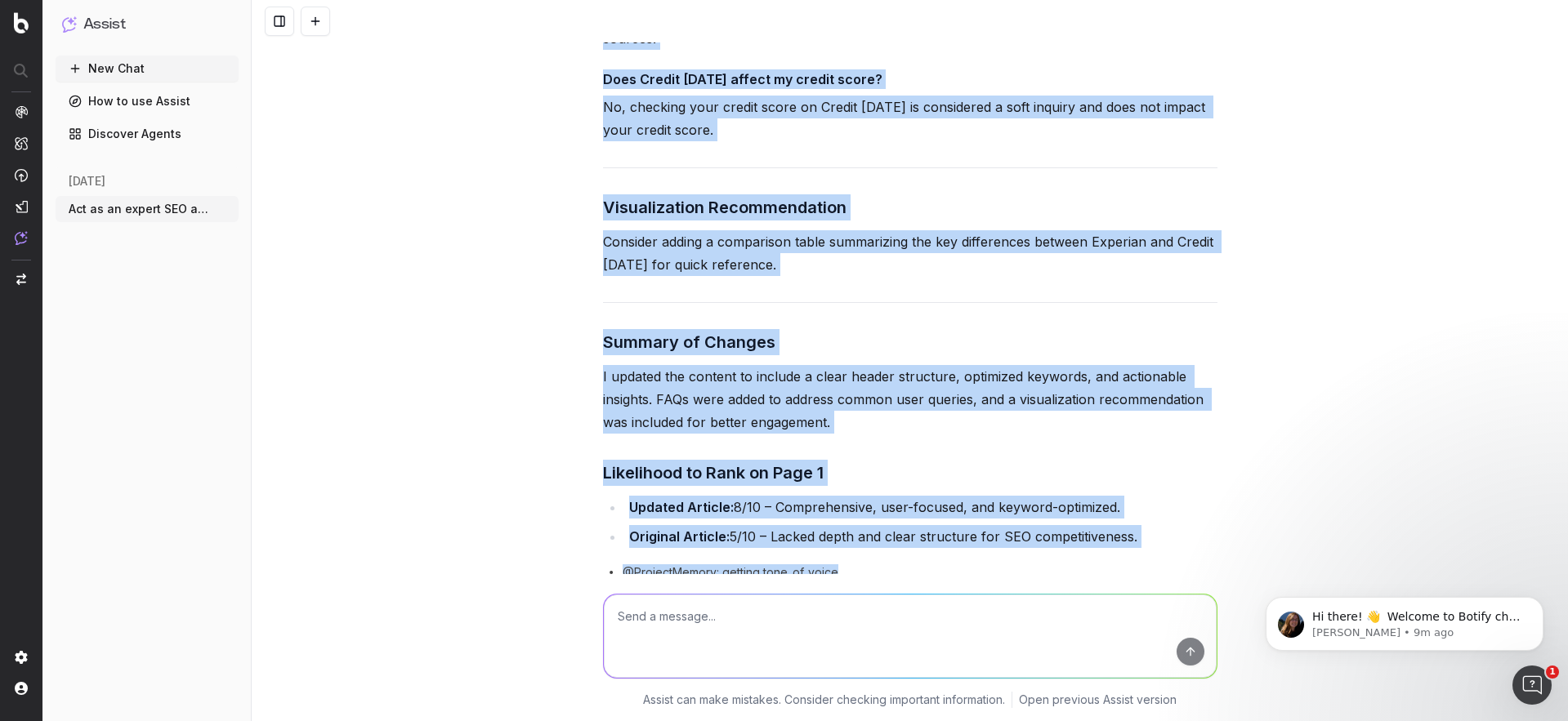
copy div "Updated Draft: Experian vs. Credit Karma Title: Experian vs. Credit Karma: Key …"
